Goal: Task Accomplishment & Management: Manage account settings

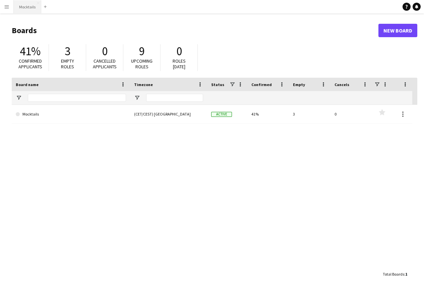
click at [25, 10] on button "Mocktails Close" at bounding box center [27, 6] width 27 height 13
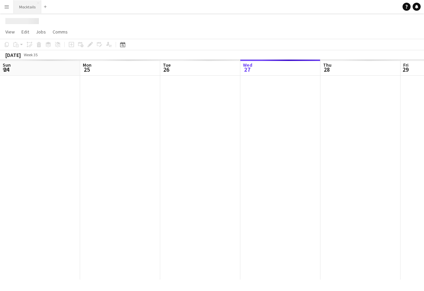
scroll to position [0, 160]
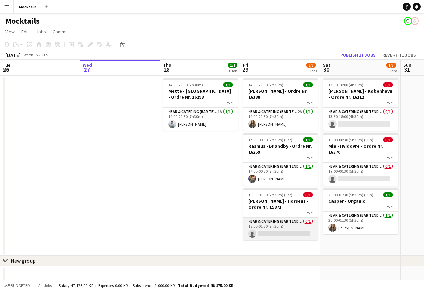
click at [291, 227] on app-card-role "Bar & Catering (Bar Tender) 0/1 18:00-01:30 (7h30m) single-neutral-actions" at bounding box center [280, 229] width 75 height 23
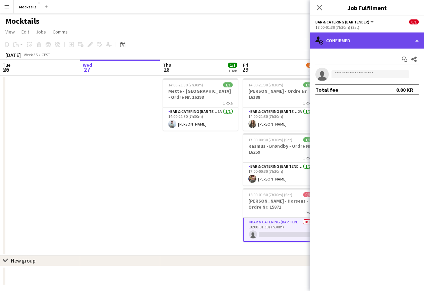
click at [397, 35] on div "single-neutral-actions-check-2 Confirmed" at bounding box center [367, 41] width 114 height 16
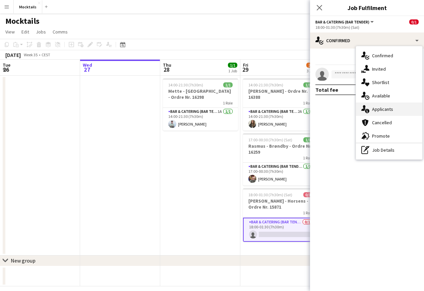
click at [402, 107] on div "single-neutral-actions-information Applicants" at bounding box center [389, 109] width 66 height 13
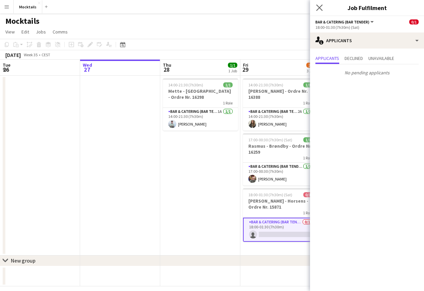
click at [321, 4] on app-icon "Close pop-in" at bounding box center [320, 8] width 10 height 10
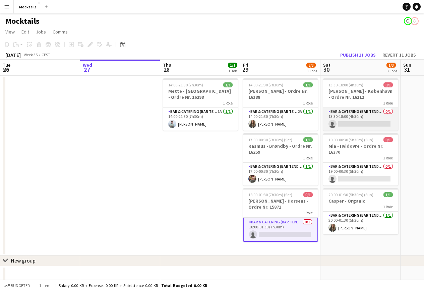
click at [358, 123] on app-card-role "Bar & Catering (Bar Tender) 0/1 13:30-18:00 (4h30m) single-neutral-actions" at bounding box center [360, 119] width 75 height 23
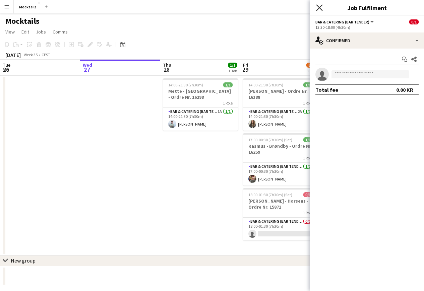
click at [322, 8] on icon "Close pop-in" at bounding box center [319, 7] width 6 height 6
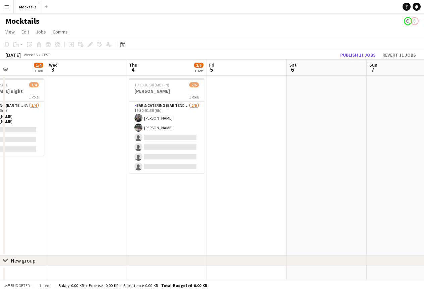
scroll to position [0, 263]
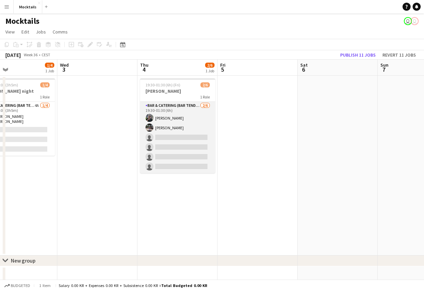
click at [191, 131] on app-card-role "Bar & Catering (Bar Tender) [DATE] 19:30-01:30 (6h) [PERSON_NAME] [PERSON_NAME]…" at bounding box center [177, 137] width 75 height 71
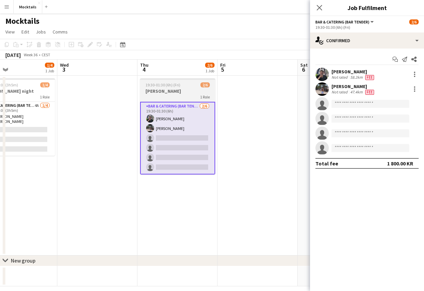
click at [190, 95] on div "1 Role" at bounding box center [177, 96] width 75 height 5
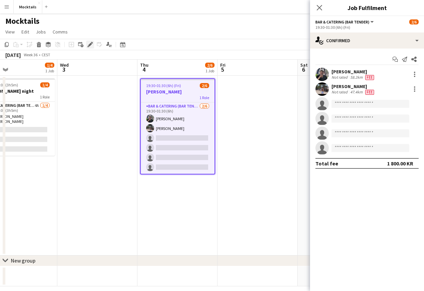
click at [89, 42] on icon "Edit" at bounding box center [90, 44] width 5 height 5
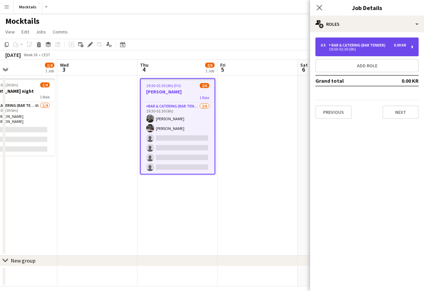
click at [355, 42] on div "6 x Bar & Catering (Bar Tender) 0.00 KR 19:30-01:30 (6h)" at bounding box center [366, 47] width 103 height 19
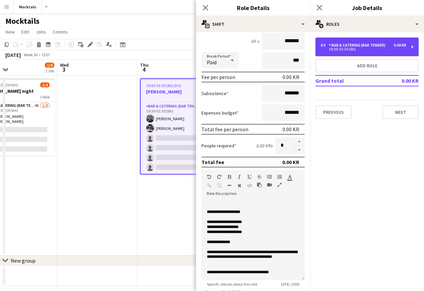
scroll to position [68, 0]
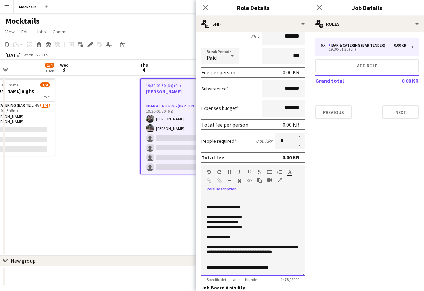
click at [267, 240] on p "**********" at bounding box center [253, 237] width 93 height 5
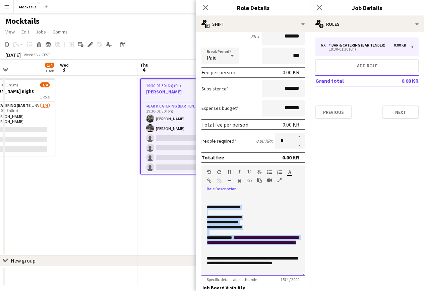
drag, startPoint x: 207, startPoint y: 206, endPoint x: 277, endPoint y: 250, distance: 83.6
click at [277, 250] on div "**********" at bounding box center [253, 235] width 103 height 80
copy div "**********"
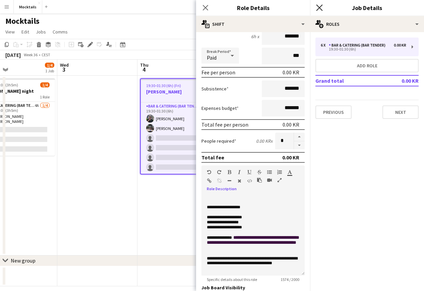
click at [317, 9] on icon "Close pop-in" at bounding box center [319, 7] width 6 height 6
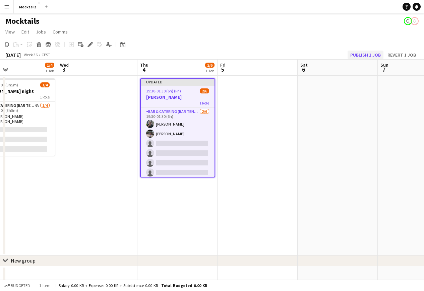
click at [368, 56] on button "Publish 1 job" at bounding box center [366, 55] width 36 height 9
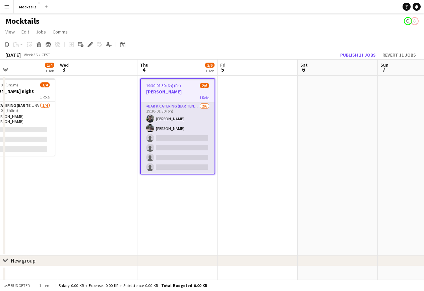
click at [189, 141] on app-card-role "Bar & Catering (Bar Tender) [DATE] 19:30-01:30 (6h) [PERSON_NAME] [PERSON_NAME]…" at bounding box center [178, 138] width 74 height 71
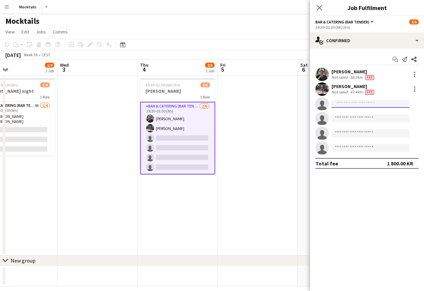
click at [349, 102] on input at bounding box center [371, 104] width 78 height 8
type input "*"
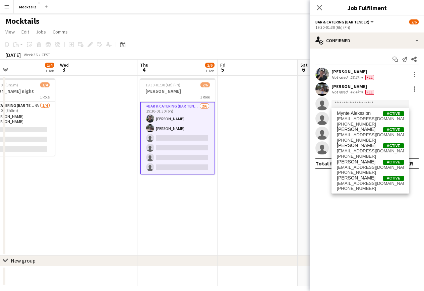
click at [9, 9] on app-icon "Menu" at bounding box center [6, 6] width 5 height 5
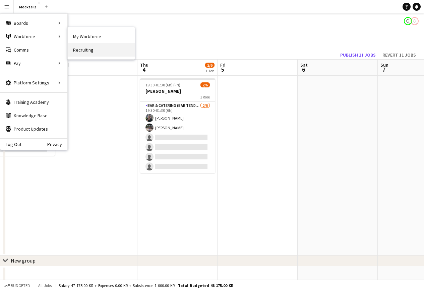
click at [87, 52] on link "Recruiting" at bounding box center [101, 49] width 67 height 13
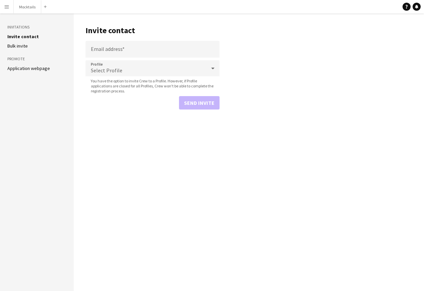
click at [30, 74] on aside "Invitations Invite contact [PERSON_NAME] invite Promote Application webpage" at bounding box center [37, 152] width 74 height 278
click at [33, 72] on aside "Invitations Invite contact [PERSON_NAME] invite Promote Application webpage" at bounding box center [37, 152] width 74 height 278
click at [36, 71] on link "Application webpage" at bounding box center [28, 68] width 43 height 6
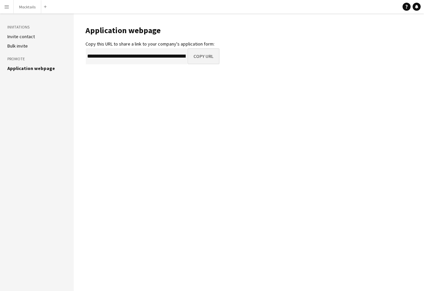
click at [206, 53] on button "Copy URL" at bounding box center [203, 56] width 32 height 16
click at [41, 5] on div "Add" at bounding box center [45, 6] width 8 height 13
click at [34, 7] on button "Mocktails Close" at bounding box center [27, 6] width 27 height 13
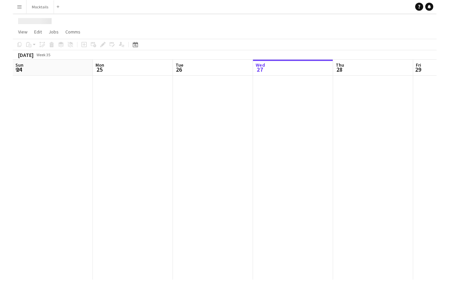
scroll to position [0, 160]
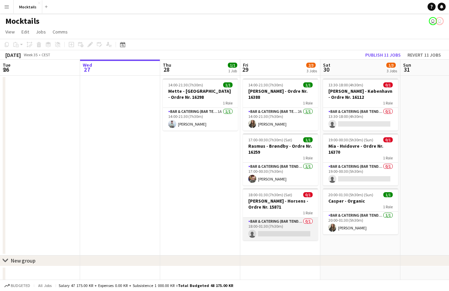
click at [288, 227] on app-card-role "Bar & Catering (Bar Tender) 0/1 18:00-01:30 (7h30m) single-neutral-actions" at bounding box center [280, 229] width 75 height 23
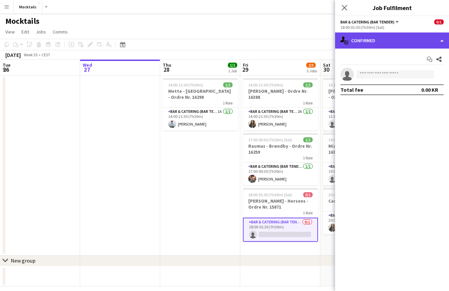
click at [396, 39] on div "single-neutral-actions-check-2 Confirmed" at bounding box center [392, 41] width 114 height 16
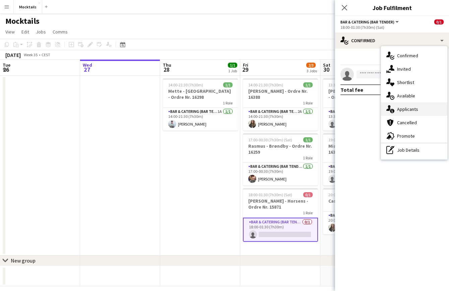
click at [413, 108] on div "single-neutral-actions-information Applicants" at bounding box center [414, 109] width 66 height 13
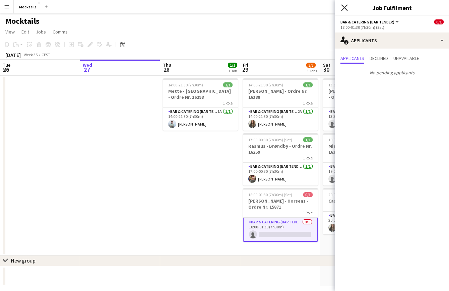
click at [343, 6] on icon at bounding box center [344, 7] width 6 height 6
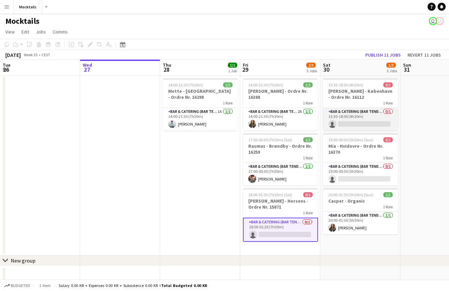
click at [366, 119] on app-card-role "Bar & Catering (Bar Tender) 0/1 13:30-18:00 (4h30m) single-neutral-actions" at bounding box center [360, 119] width 75 height 23
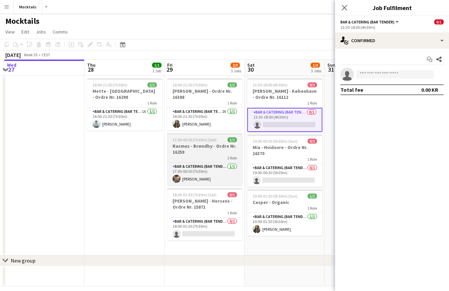
scroll to position [0, 241]
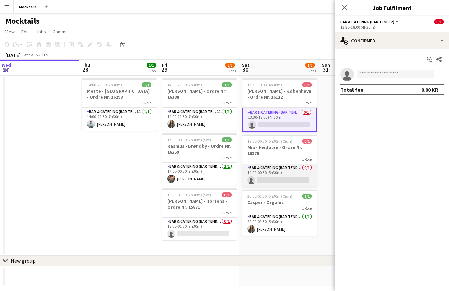
click at [279, 173] on app-card-role "Bar & Catering (Bar Tender) 0/1 19:00-00:30 (5h30m) single-neutral-actions" at bounding box center [279, 175] width 75 height 23
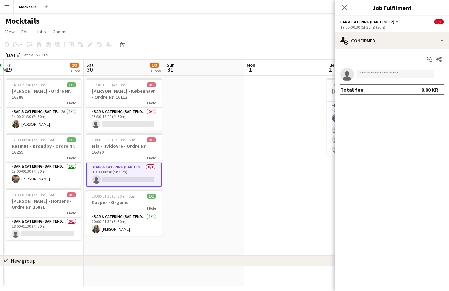
scroll to position [0, 237]
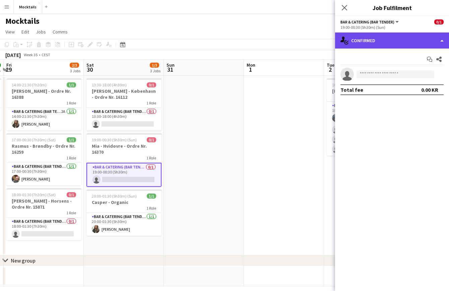
click at [385, 41] on div "single-neutral-actions-check-2 Confirmed" at bounding box center [392, 41] width 114 height 16
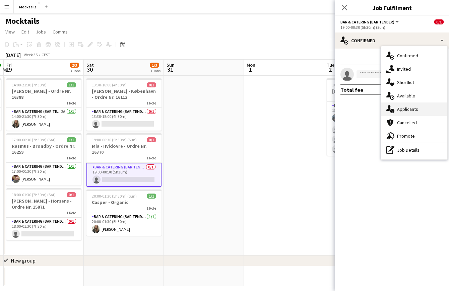
click at [405, 112] on div "single-neutral-actions-information Applicants" at bounding box center [414, 109] width 66 height 13
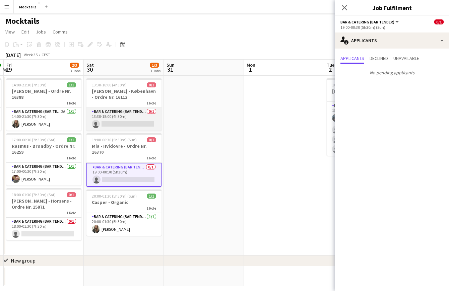
click at [126, 118] on app-card-role "Bar & Catering (Bar Tender) 0/1 13:30-18:00 (4h30m) single-neutral-actions" at bounding box center [124, 119] width 75 height 23
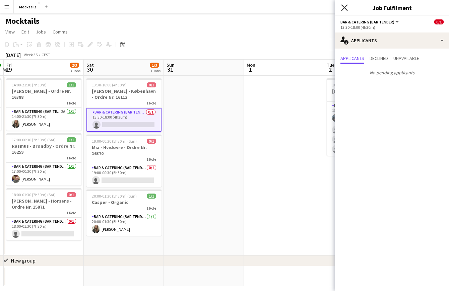
click at [344, 9] on icon "Close pop-in" at bounding box center [344, 7] width 6 height 6
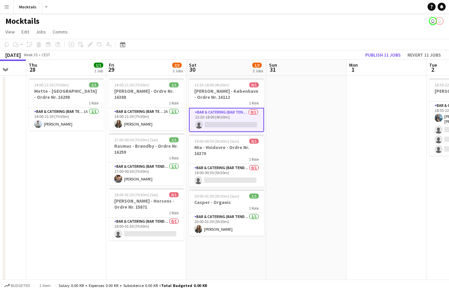
scroll to position [0, 0]
click at [227, 120] on app-card-role "Bar & Catering (Bar Tender) 0/1 13:30-18:00 (4h30m) single-neutral-actions" at bounding box center [226, 120] width 75 height 24
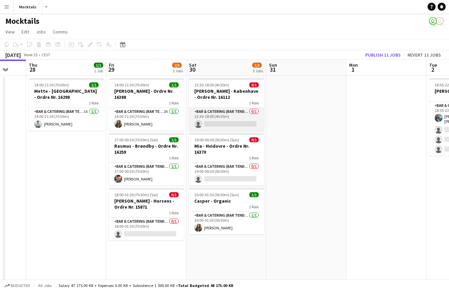
click at [221, 127] on app-card-role "Bar & Catering (Bar Tender) 0/1 13:30-18:00 (4h30m) single-neutral-actions" at bounding box center [226, 119] width 75 height 23
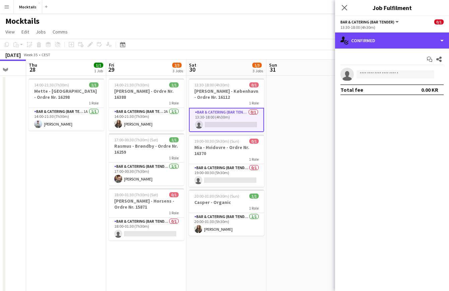
click at [390, 44] on div "single-neutral-actions-check-2 Confirmed" at bounding box center [392, 41] width 114 height 16
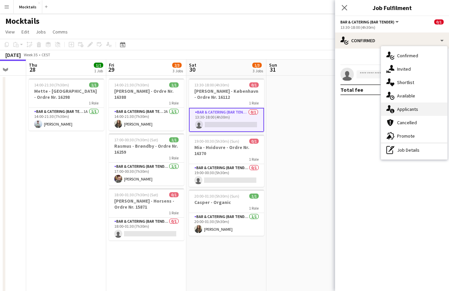
click at [413, 109] on div "single-neutral-actions-information Applicants" at bounding box center [414, 109] width 66 height 13
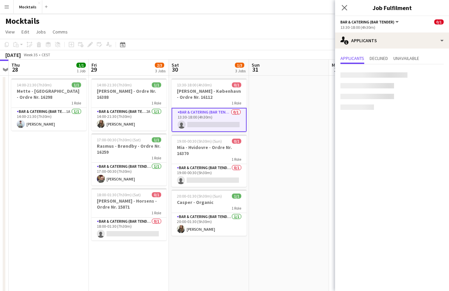
scroll to position [0, 232]
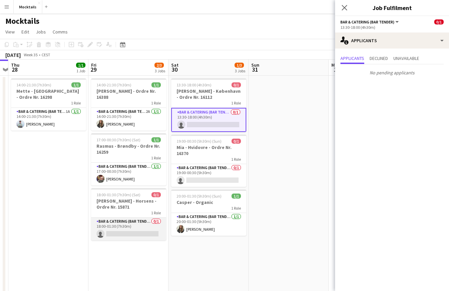
click at [133, 228] on app-card-role "Bar & Catering (Bar Tender) 0/1 18:00-01:30 (7h30m) single-neutral-actions" at bounding box center [128, 229] width 75 height 23
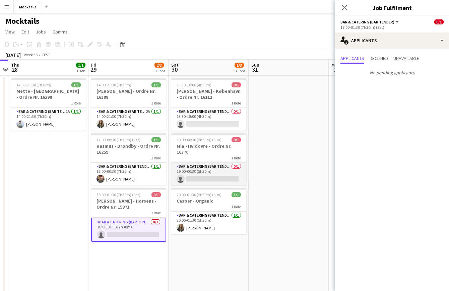
click at [214, 171] on app-card-role "Bar & Catering (Bar Tender) 0/1 19:00-00:30 (5h30m) single-neutral-actions" at bounding box center [208, 174] width 75 height 23
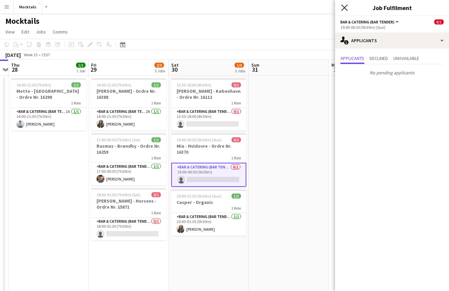
click at [343, 6] on icon at bounding box center [344, 7] width 6 height 6
